Goal: Task Accomplishment & Management: Manage account settings

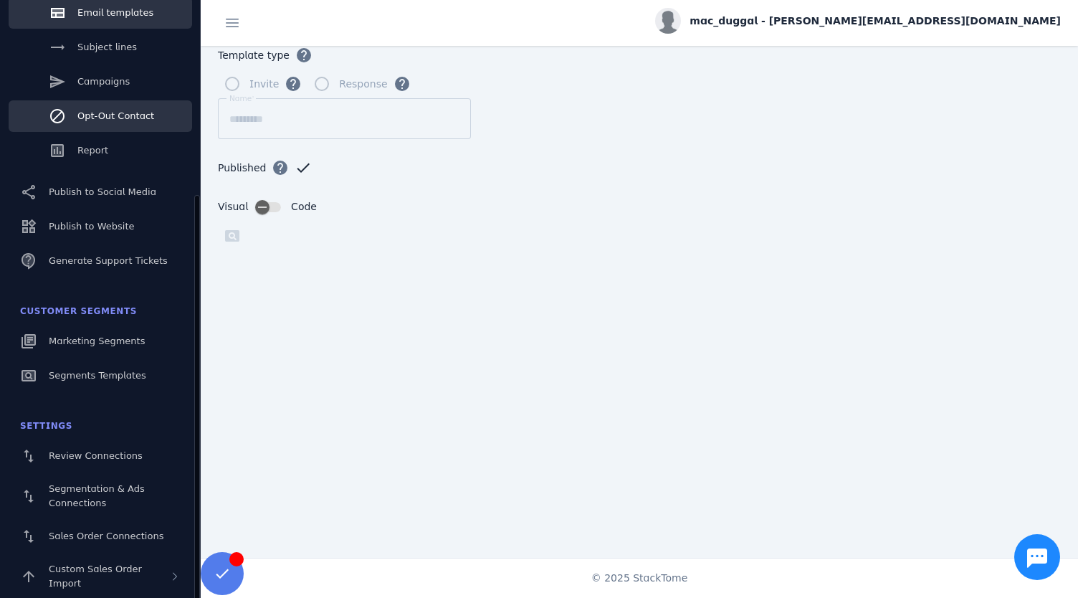
scroll to position [271, 0]
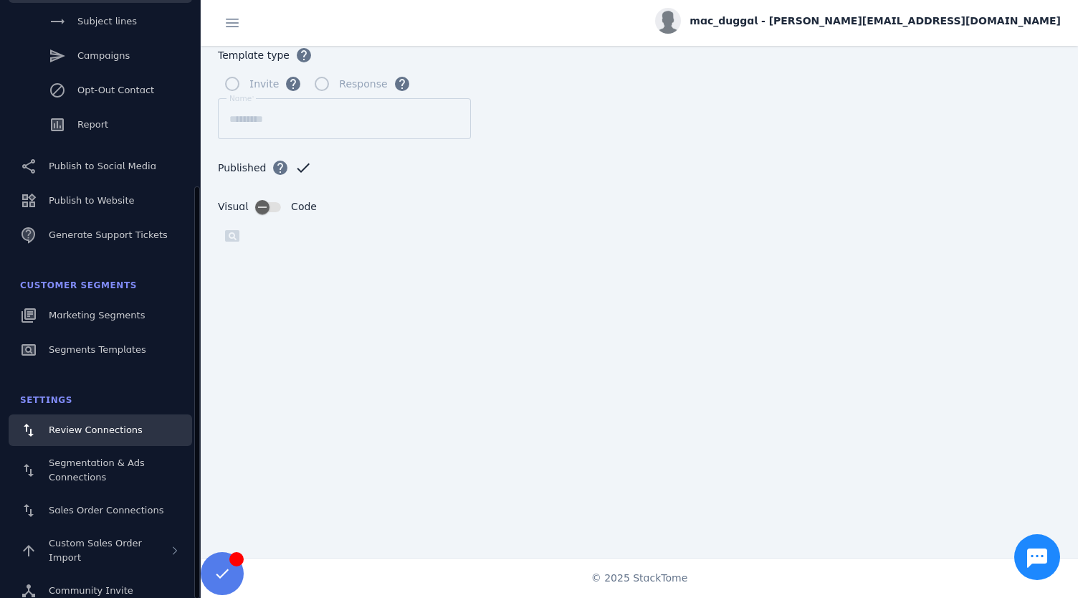
click at [82, 433] on span "Review Connections" at bounding box center [96, 429] width 94 height 11
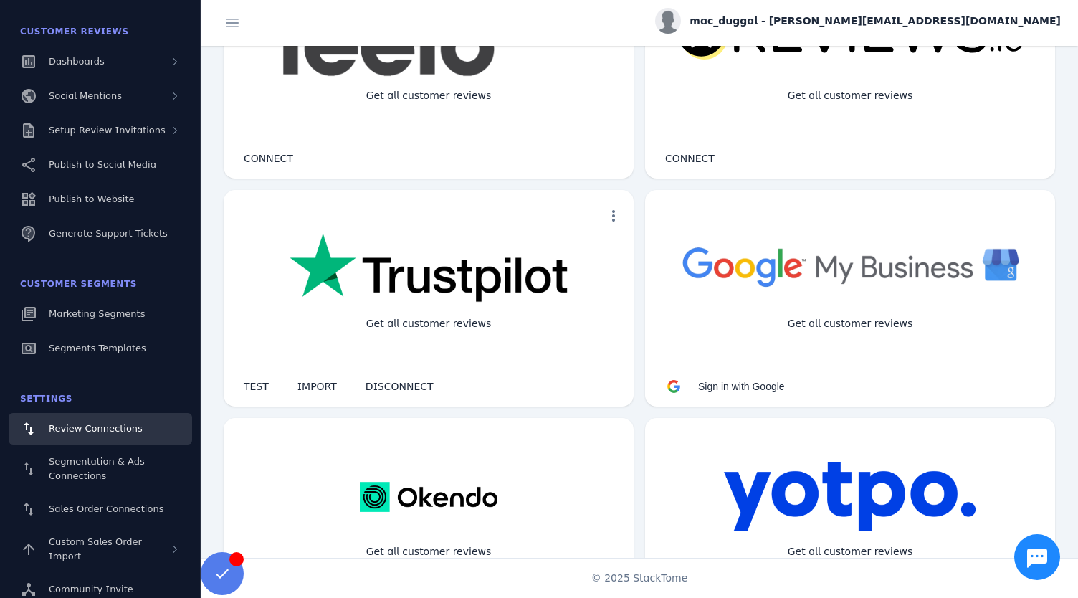
scroll to position [115, 0]
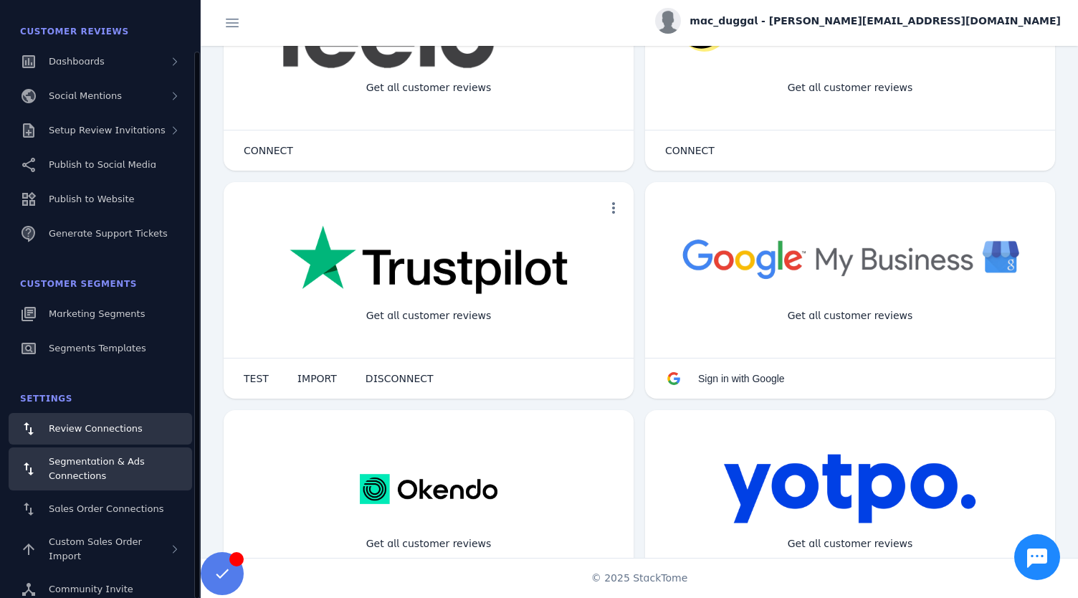
click at [85, 475] on span "Segmentation & Ads Connections" at bounding box center [97, 468] width 96 height 25
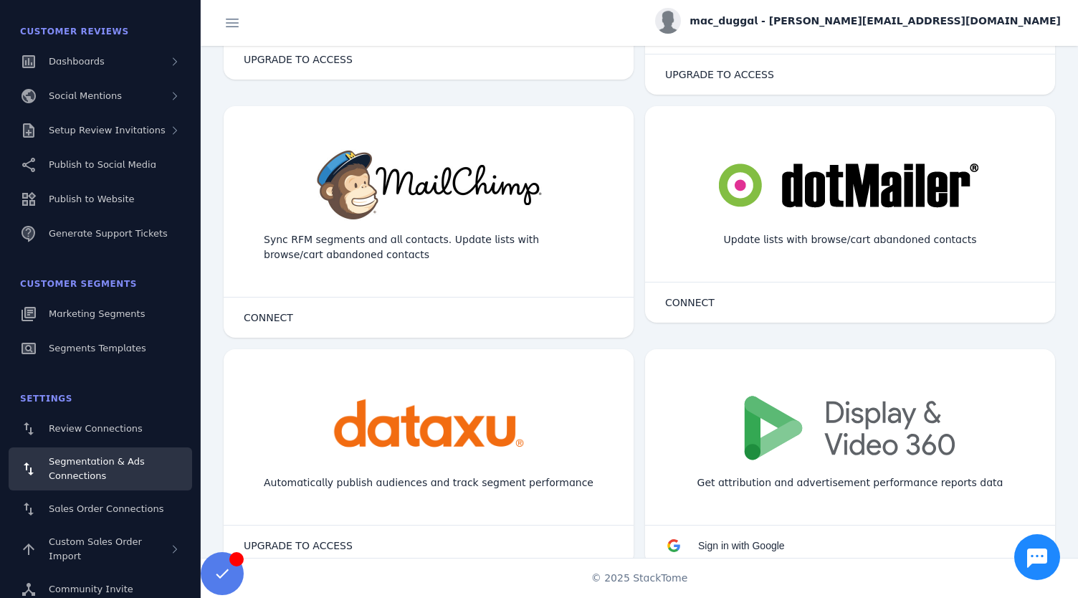
scroll to position [1160, 0]
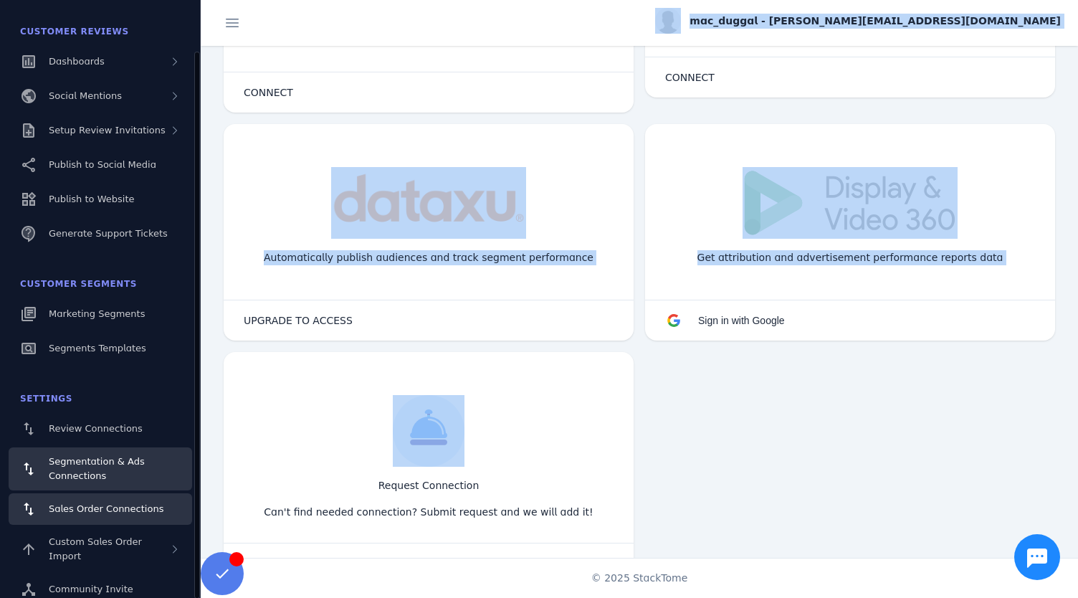
drag, startPoint x: 295, startPoint y: 443, endPoint x: 99, endPoint y: 506, distance: 205.6
click at [99, 506] on classic-layout "StackTome Customer Reviews Dashboards Social Mentions Setup Review Invitations …" at bounding box center [539, 299] width 1078 height 598
click at [87, 501] on link "Sales Order Connections" at bounding box center [101, 509] width 184 height 32
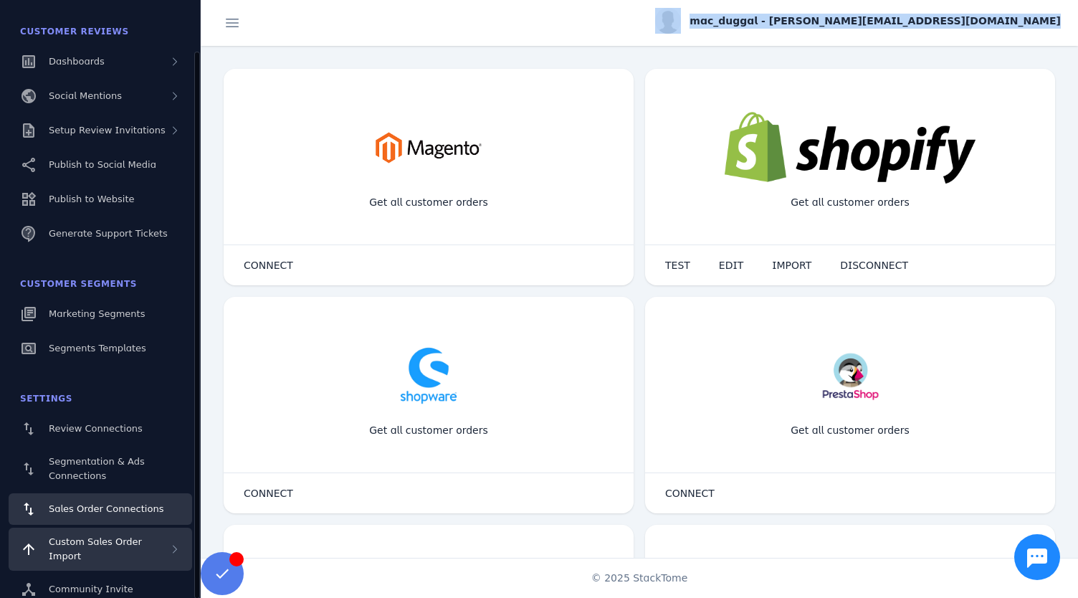
click at [107, 541] on span "Custom Sales Order Import" at bounding box center [95, 548] width 93 height 25
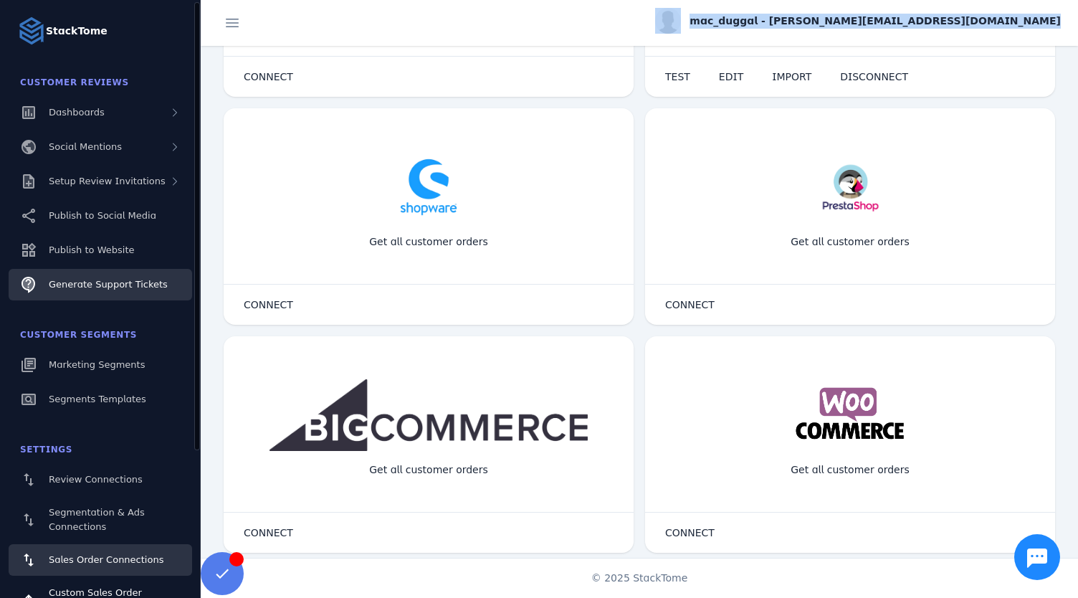
scroll to position [4, 0]
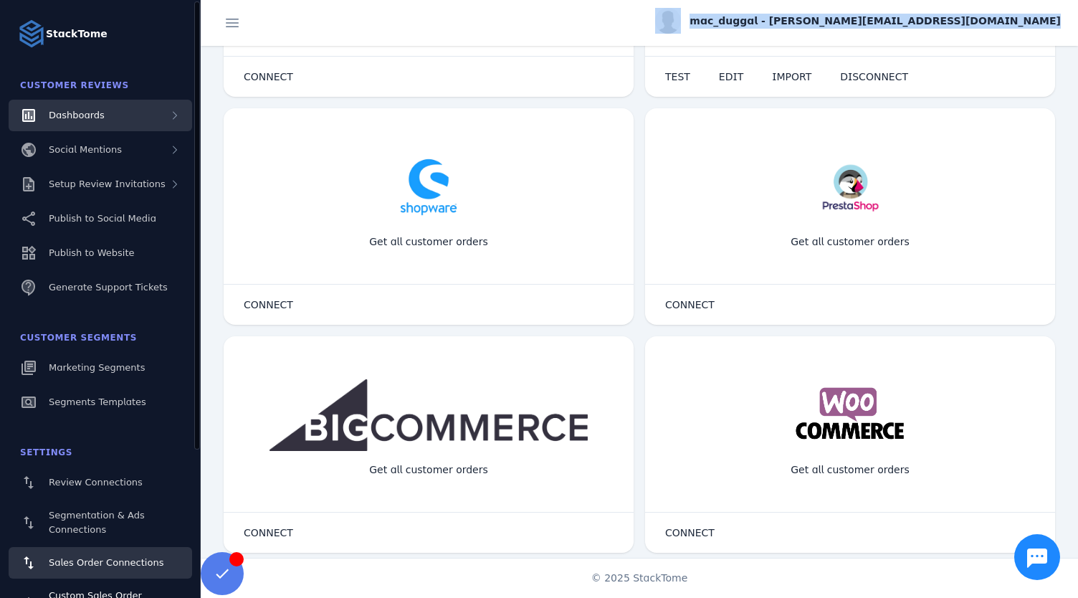
click at [66, 118] on span "Dashboards" at bounding box center [77, 115] width 56 height 11
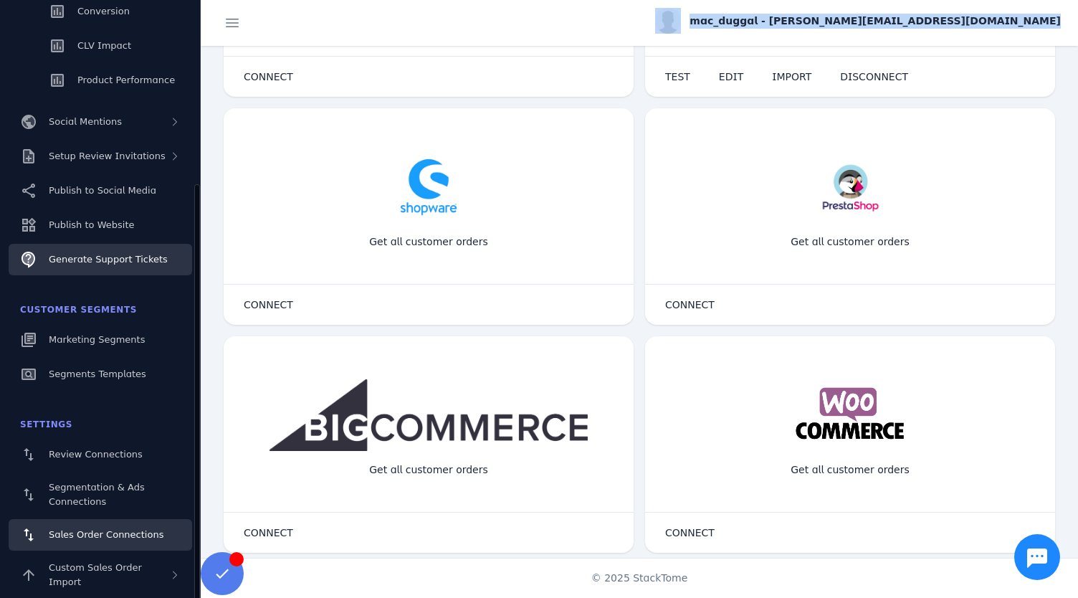
scroll to position [237, 0]
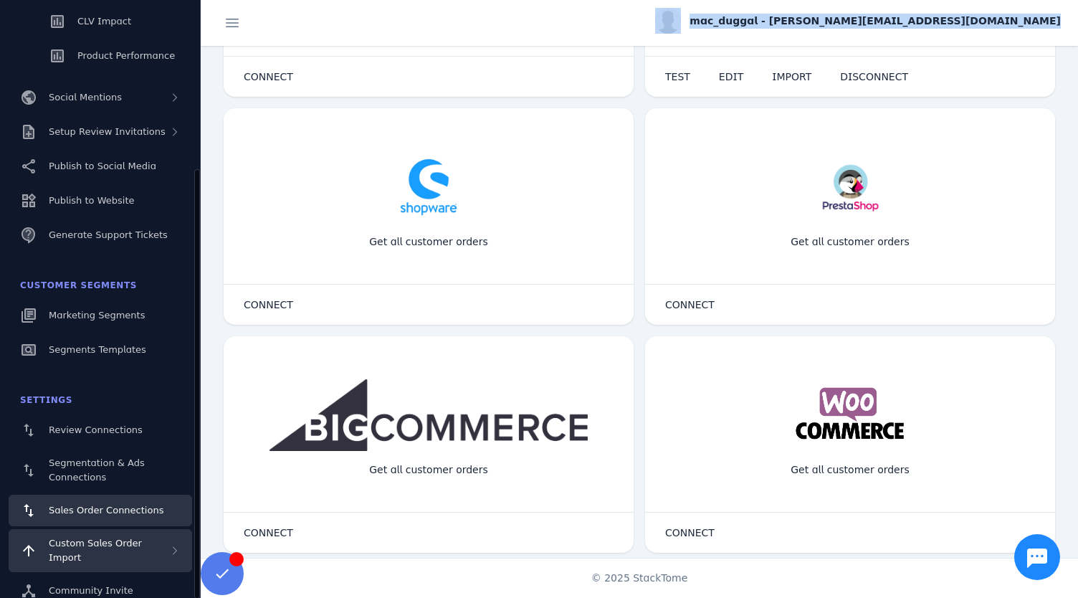
click at [80, 548] on span "Custom Sales Order Import" at bounding box center [95, 550] width 93 height 25
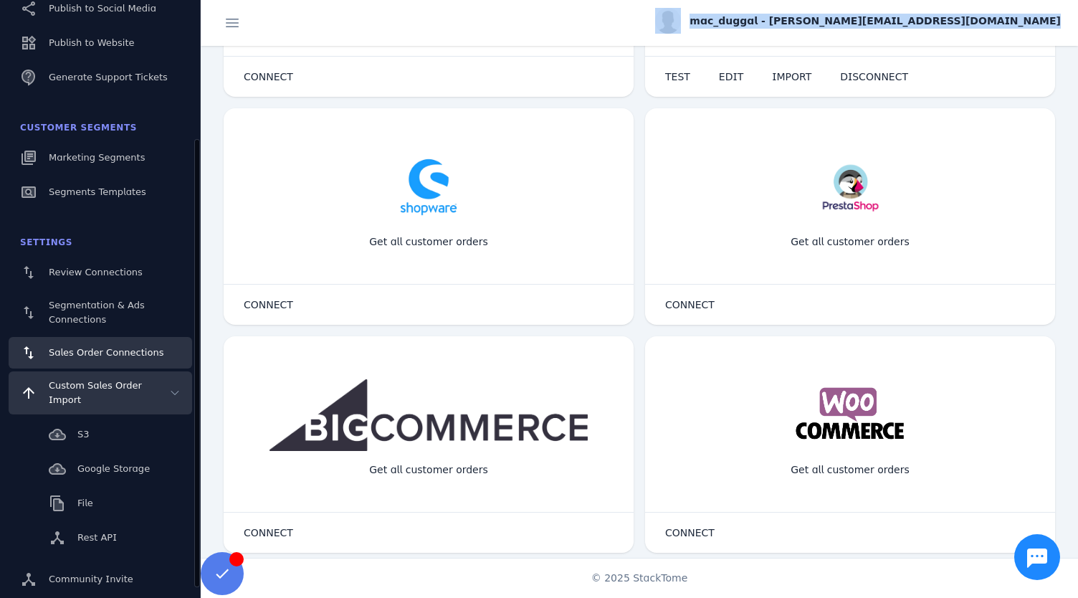
scroll to position [202, 0]
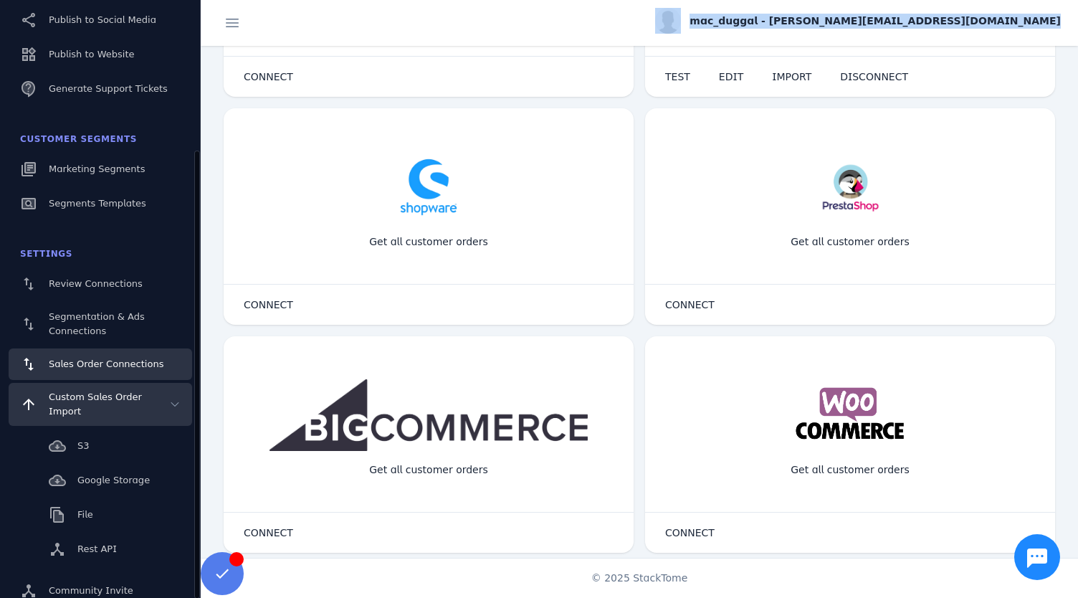
click at [32, 399] on icon at bounding box center [28, 404] width 11 height 11
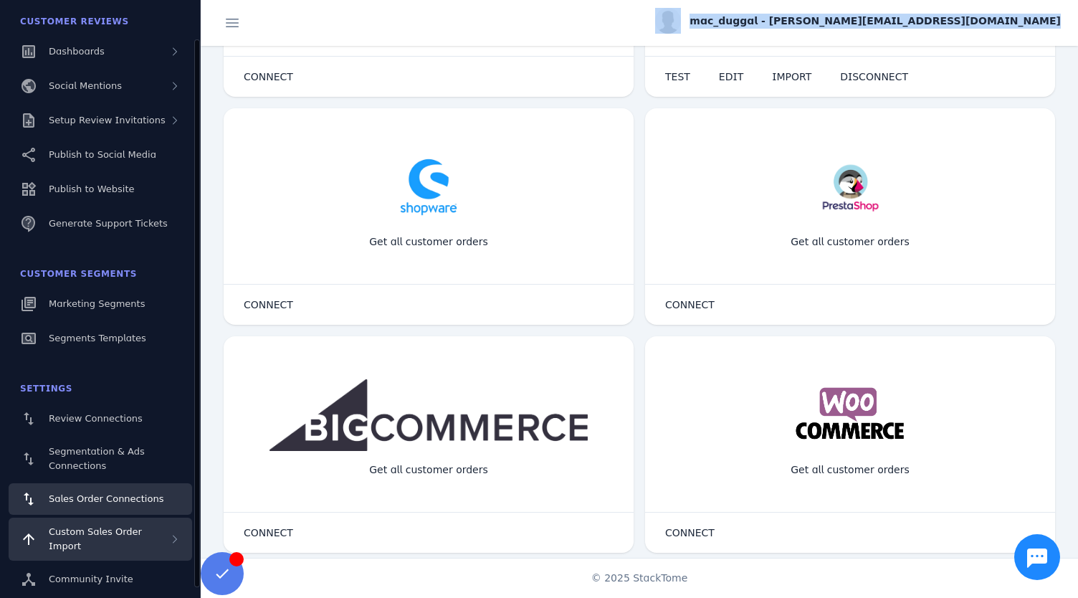
scroll to position [56, 0]
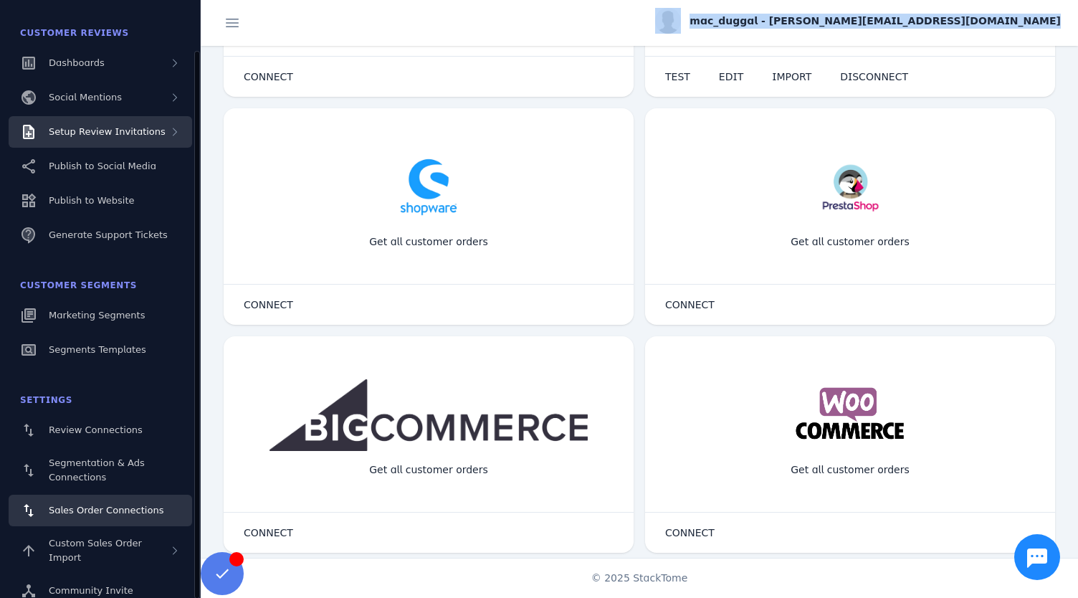
click at [108, 131] on span "Setup Review Invitations" at bounding box center [107, 131] width 117 height 11
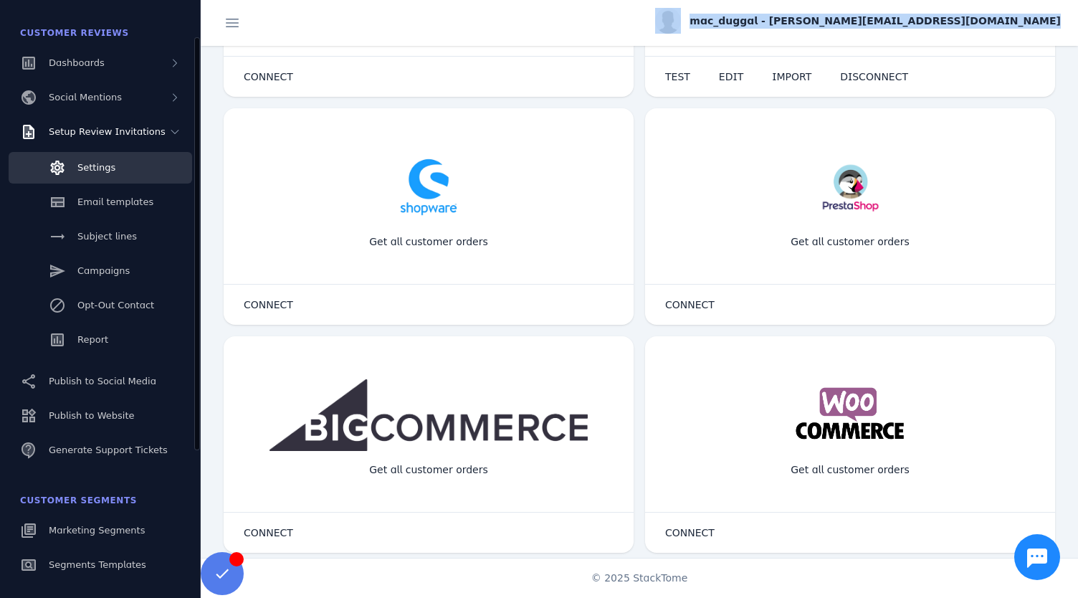
click at [103, 174] on div "Settings" at bounding box center [96, 168] width 38 height 14
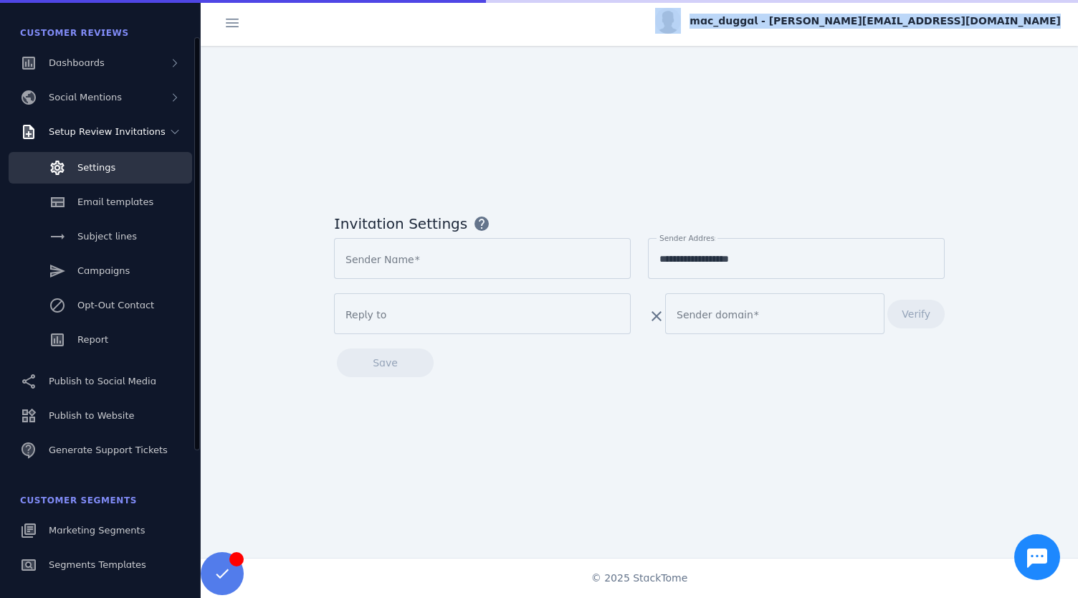
type input "**********"
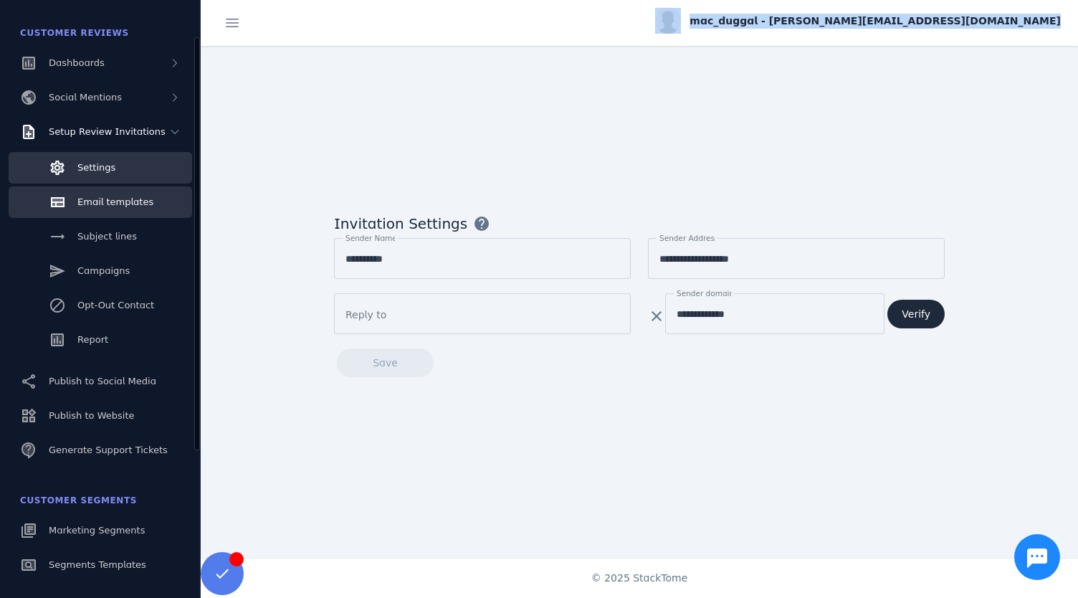
click at [106, 196] on span "Email templates" at bounding box center [115, 201] width 76 height 11
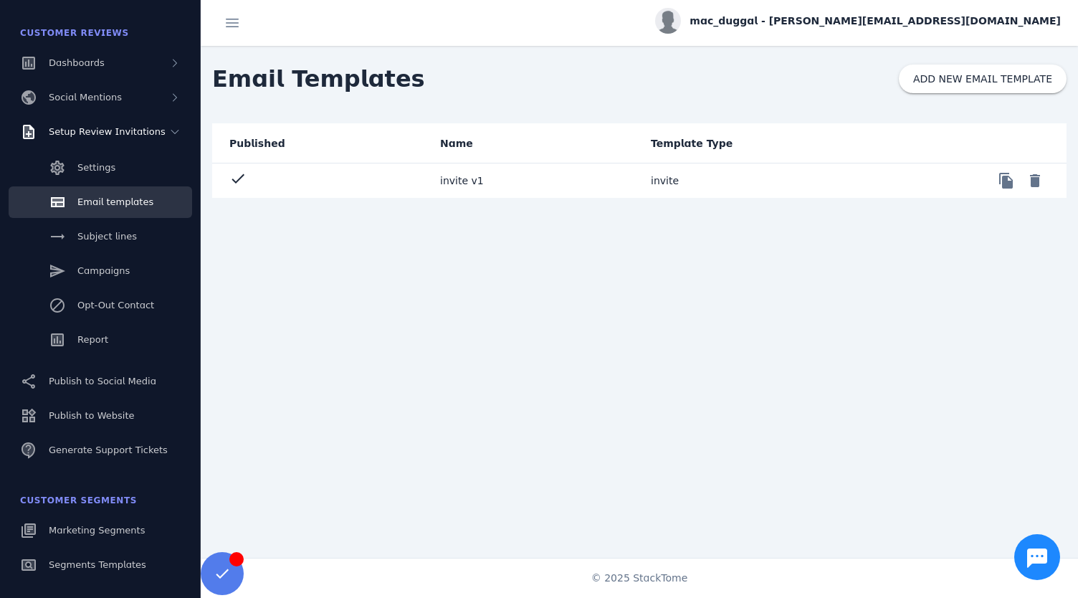
click at [446, 189] on mat-cell "invite v1" at bounding box center [534, 180] width 211 height 34
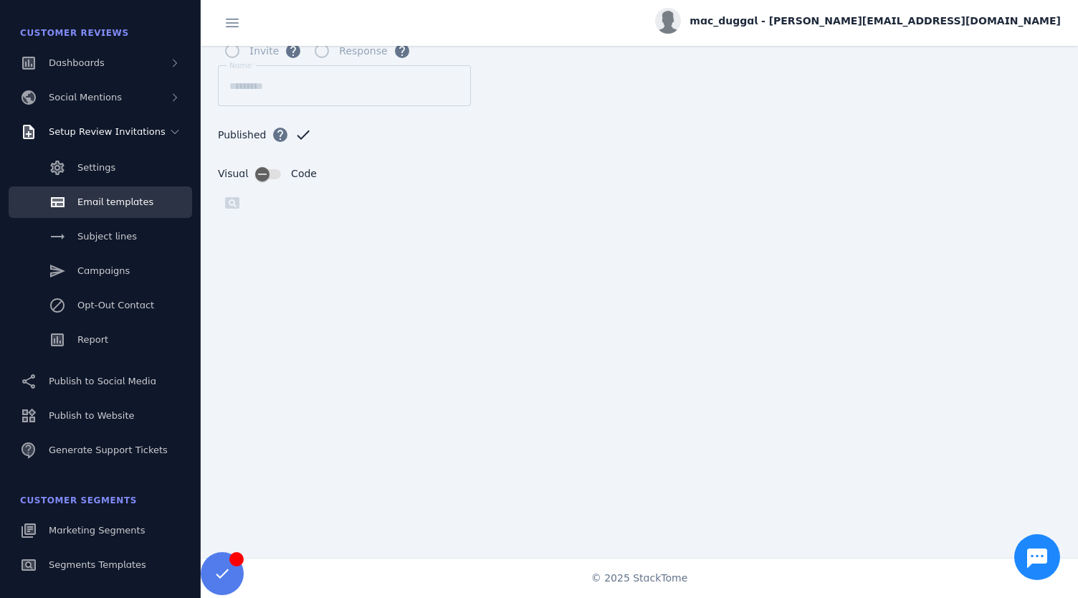
scroll to position [143, 0]
drag, startPoint x: 933, startPoint y: 197, endPoint x: 1045, endPoint y: 158, distance: 118.4
click at [1045, 158] on form "Template type help Invite help Response help Name ********* Published help chec…" at bounding box center [640, 203] width 878 height 461
